Goal: Navigation & Orientation: Find specific page/section

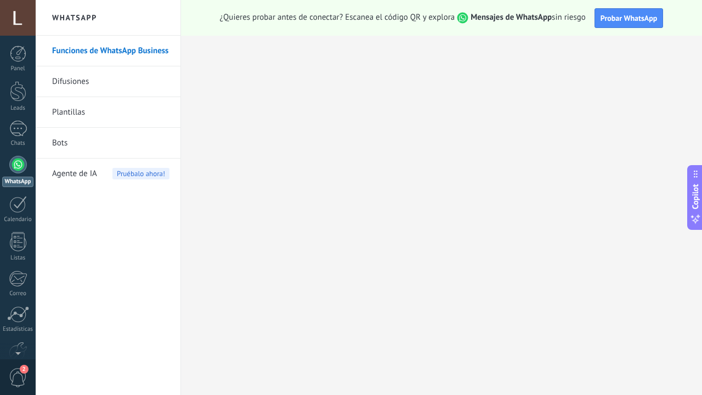
click at [17, 373] on span "2" at bounding box center [18, 377] width 19 height 19
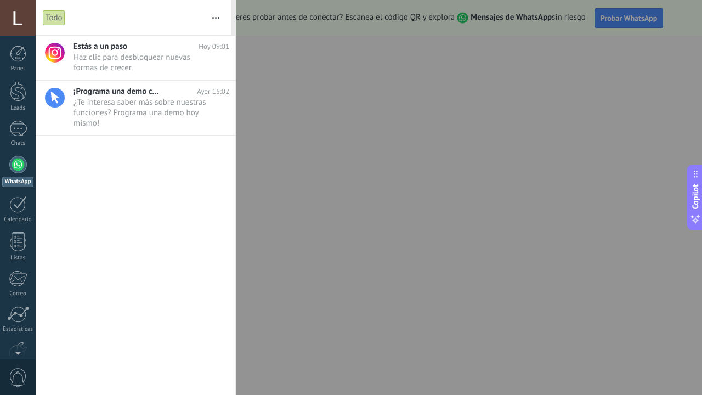
click at [320, 47] on div at bounding box center [351, 197] width 702 height 395
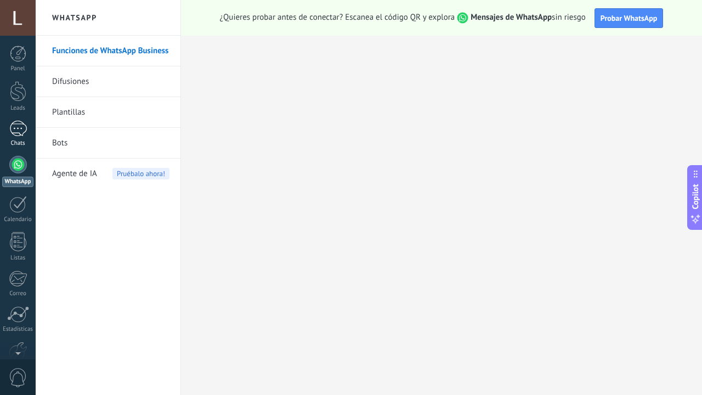
click at [13, 135] on div at bounding box center [18, 129] width 18 height 16
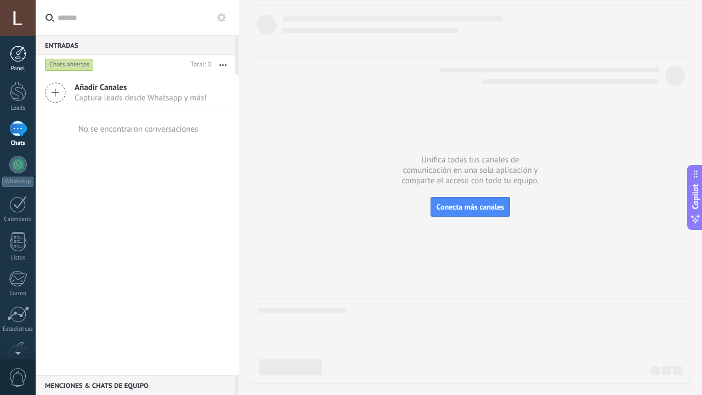
click at [24, 50] on div at bounding box center [18, 54] width 16 height 16
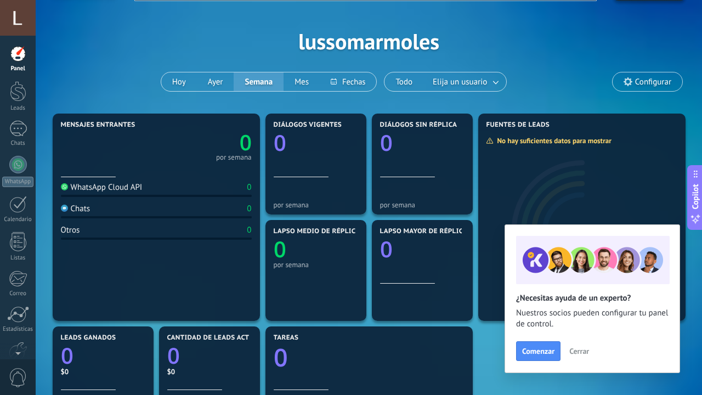
scroll to position [34, 0]
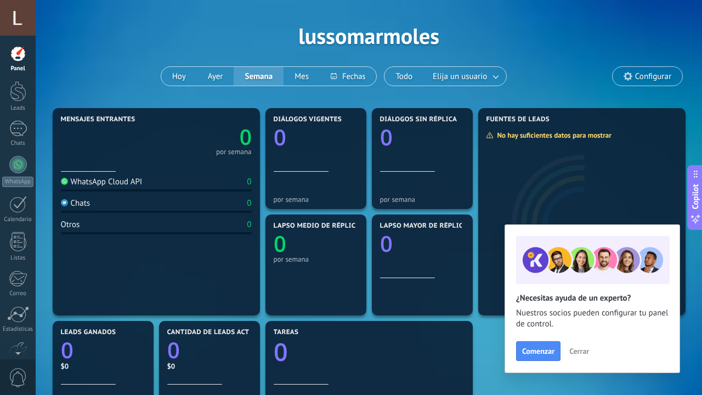
click at [582, 351] on span "Cerrar" at bounding box center [579, 351] width 20 height 8
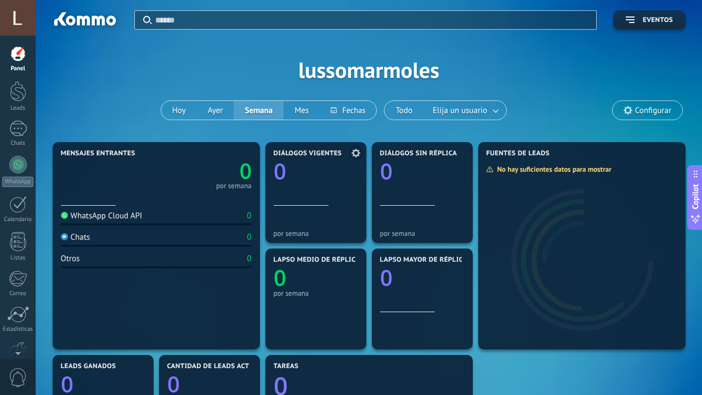
scroll to position [0, 0]
